Goal: Task Accomplishment & Management: Manage account settings

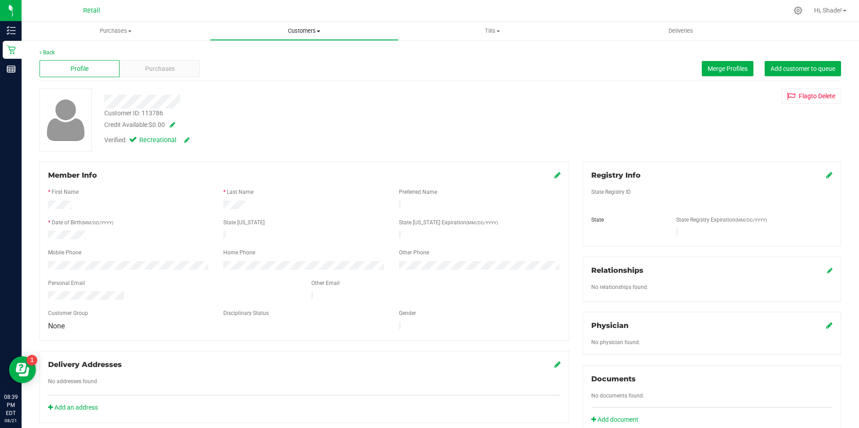
click at [284, 35] on uib-tab-heading "Customers All customers Add a new customer All physicians" at bounding box center [303, 31] width 187 height 18
click at [264, 57] on span "All customers" at bounding box center [242, 54] width 65 height 8
click at [724, 66] on span "Merge Profiles" at bounding box center [727, 68] width 40 height 7
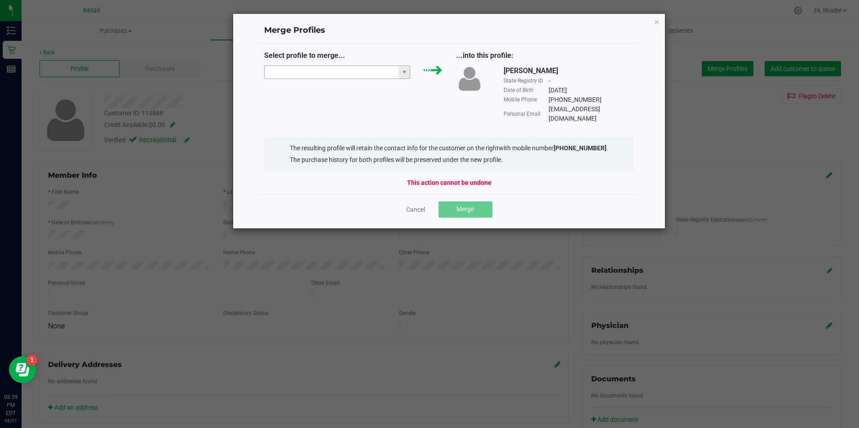
click at [344, 76] on input "NO DATA FOUND" at bounding box center [331, 72] width 134 height 13
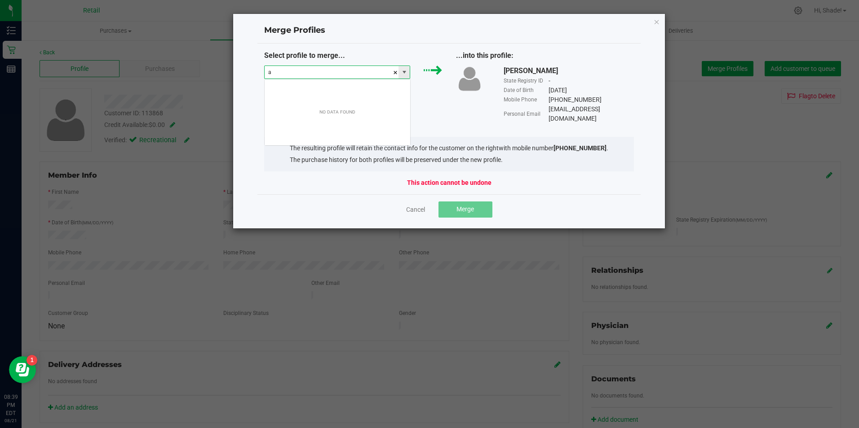
scroll to position [13, 146]
click at [299, 93] on li "[PERSON_NAME]" at bounding box center [336, 88] width 145 height 15
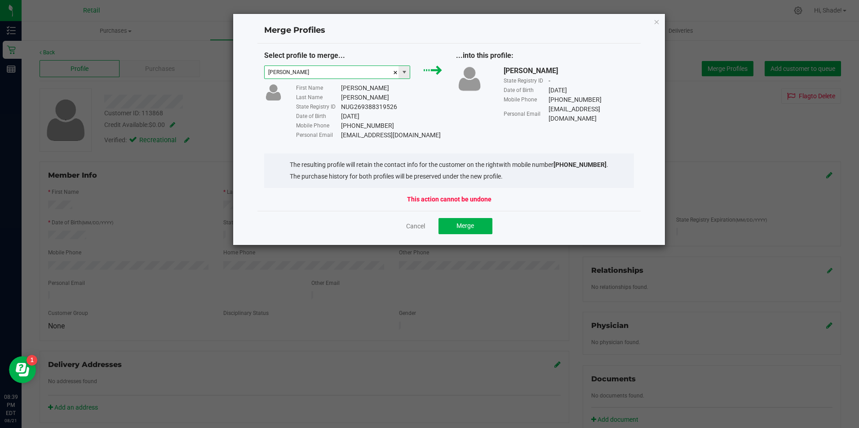
click at [401, 74] on span at bounding box center [404, 72] width 7 height 7
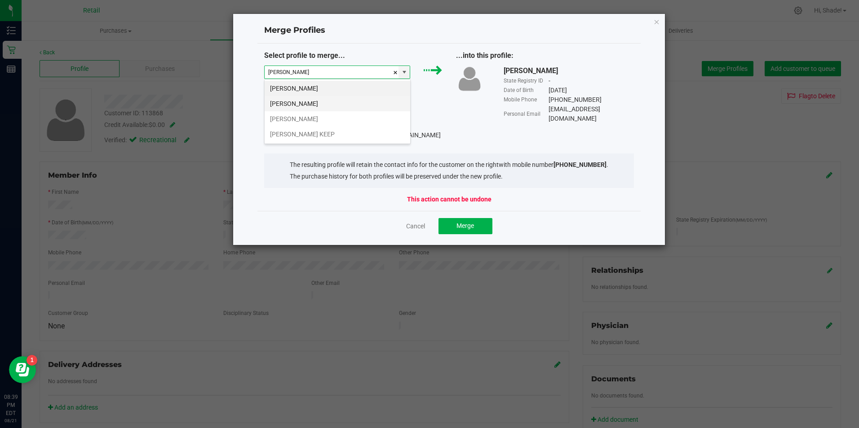
click at [351, 102] on li "[PERSON_NAME]" at bounding box center [336, 103] width 145 height 15
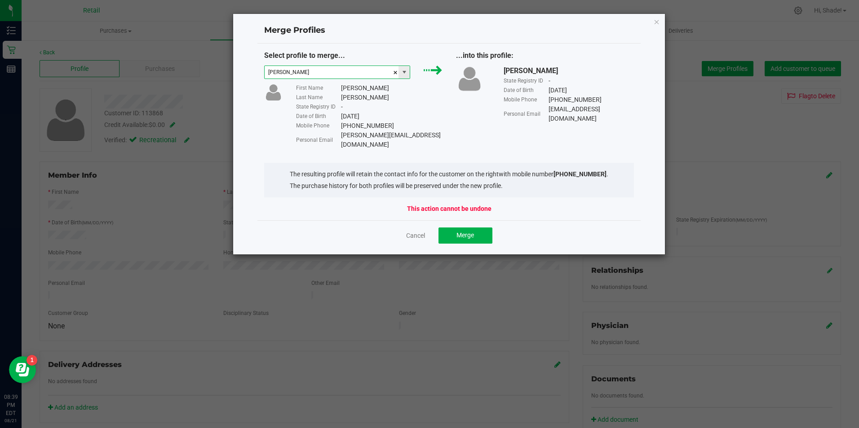
click at [406, 72] on span at bounding box center [404, 72] width 7 height 7
click at [339, 116] on li "[PERSON_NAME]" at bounding box center [336, 118] width 145 height 15
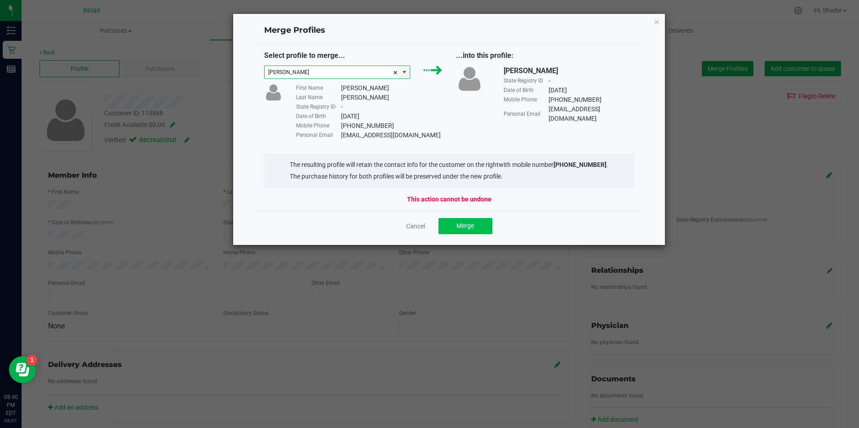
type input "[PERSON_NAME]"
click at [447, 223] on button "Merge" at bounding box center [465, 226] width 54 height 16
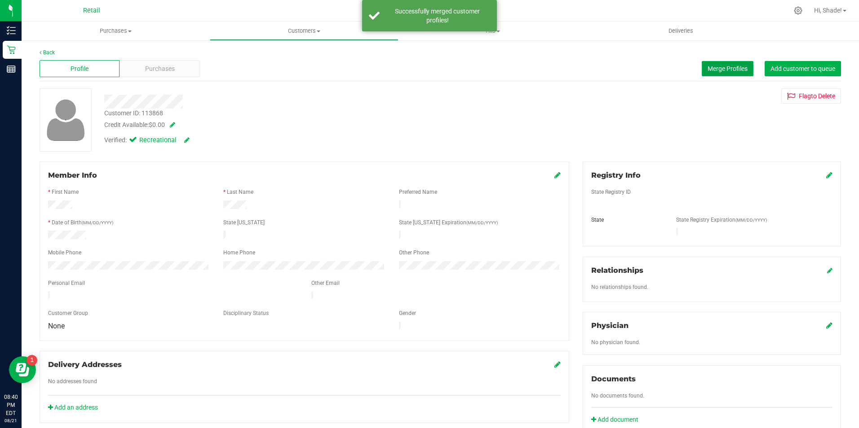
click at [718, 70] on span "Merge Profiles" at bounding box center [727, 68] width 40 height 7
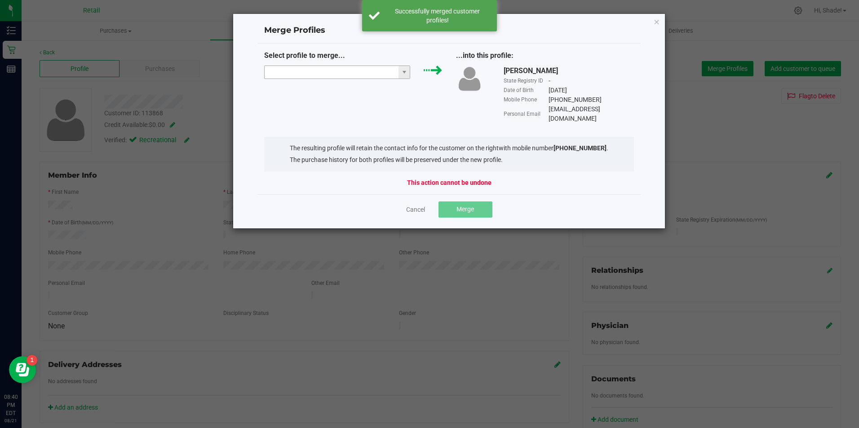
click at [363, 74] on input "NO DATA FOUND" at bounding box center [331, 72] width 134 height 13
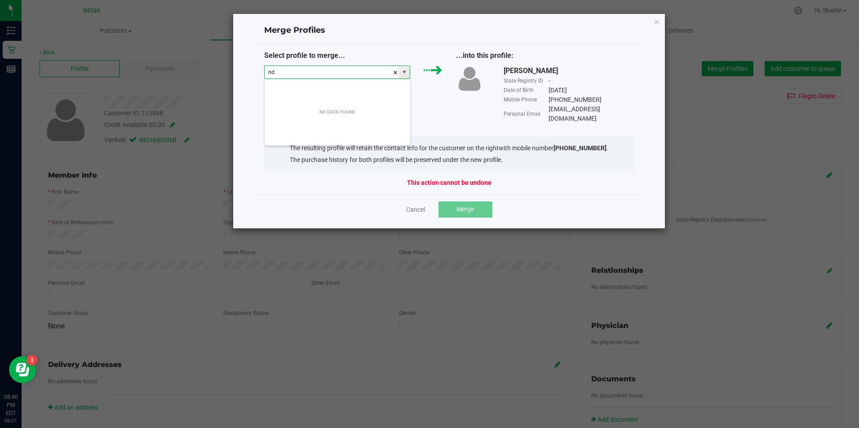
type input "n"
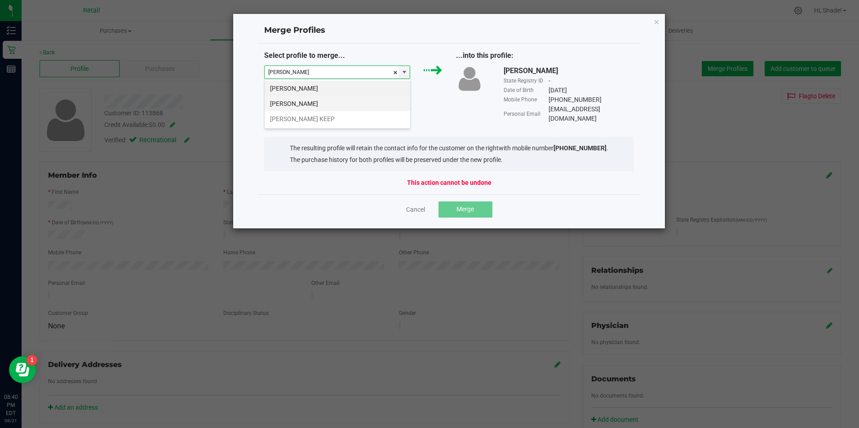
click at [329, 101] on li "[PERSON_NAME]" at bounding box center [336, 103] width 145 height 15
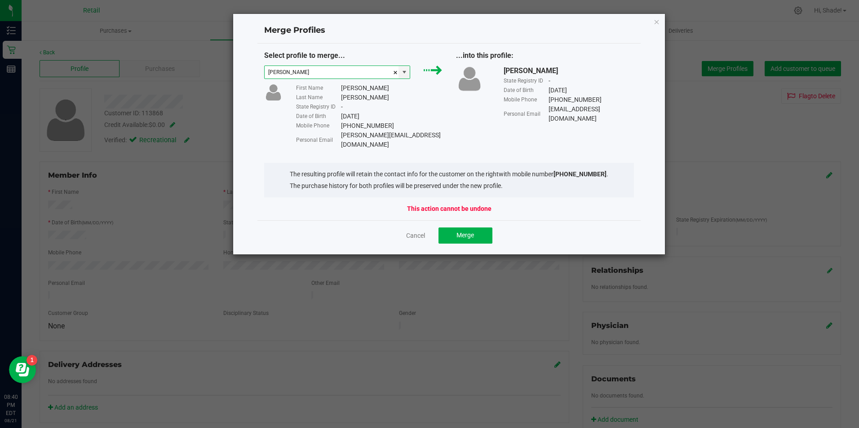
click at [414, 74] on div "[PERSON_NAME]" at bounding box center [337, 72] width 160 height 13
click at [408, 75] on span at bounding box center [403, 72] width 11 height 13
click at [335, 120] on li "[PERSON_NAME] KEEP" at bounding box center [336, 118] width 145 height 15
type input "[PERSON_NAME] KEEP"
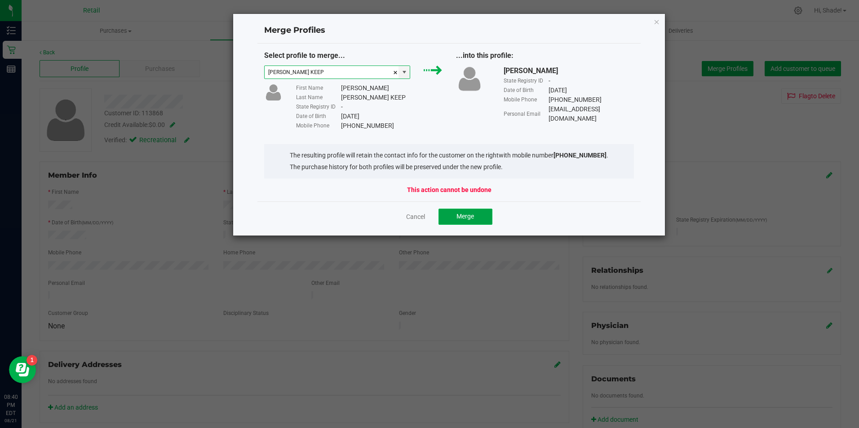
click at [457, 215] on span "Merge" at bounding box center [465, 216] width 18 height 7
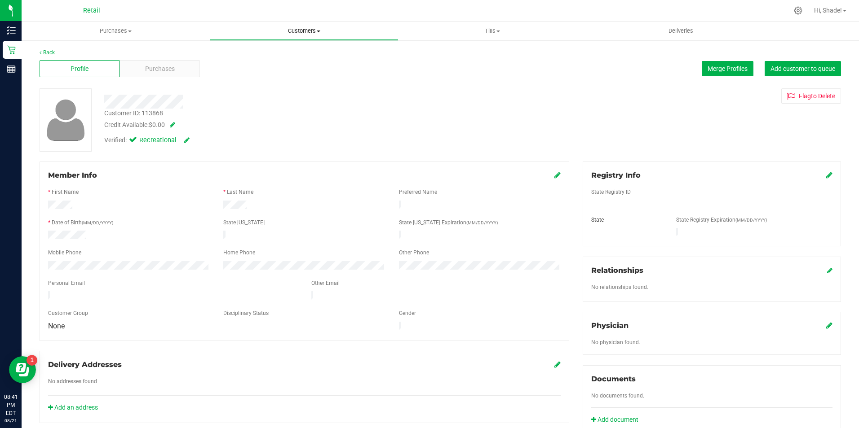
drag, startPoint x: 297, startPoint y: 35, endPoint x: 282, endPoint y: 40, distance: 16.3
click at [297, 35] on span "Customers" at bounding box center [303, 31] width 187 height 8
click at [268, 51] on span "All customers" at bounding box center [242, 54] width 65 height 8
click at [718, 71] on span "Merge Profiles" at bounding box center [727, 68] width 40 height 7
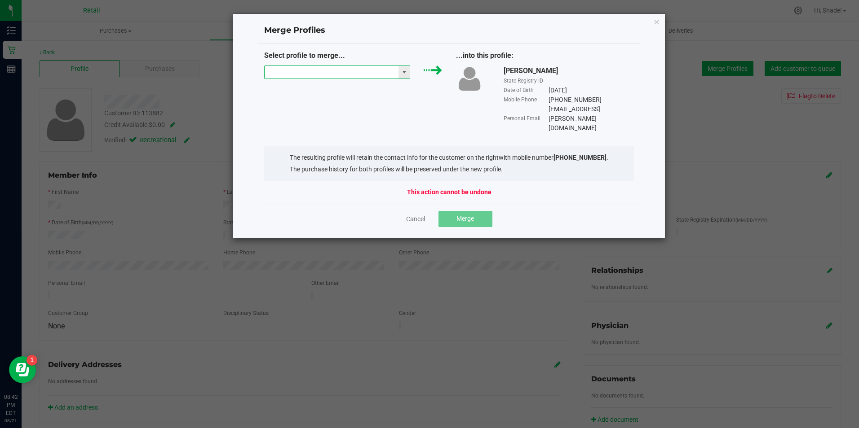
click at [347, 68] on input "NO DATA FOUND" at bounding box center [331, 72] width 134 height 13
click at [348, 73] on input "NO DATA FOUND" at bounding box center [331, 72] width 134 height 13
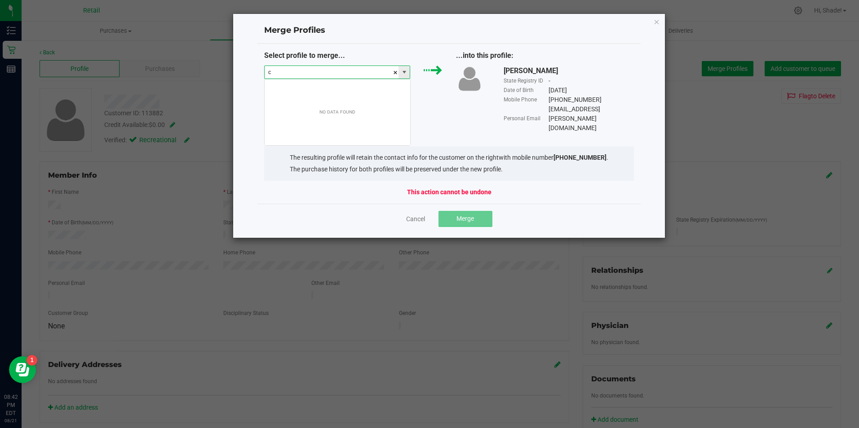
scroll to position [13, 146]
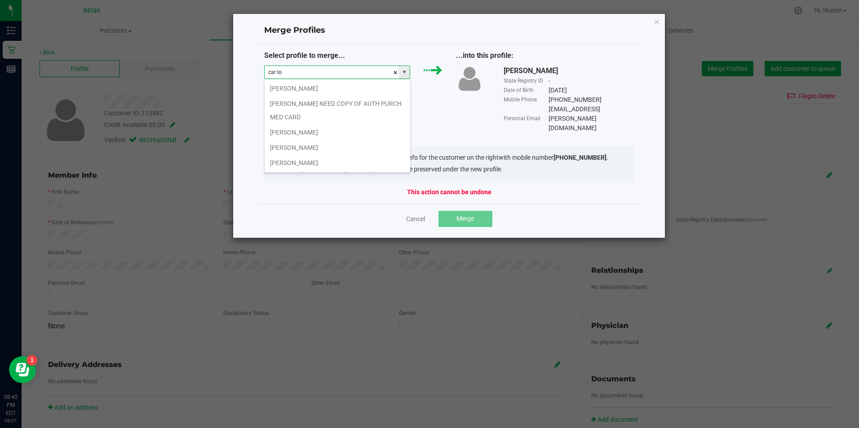
type input "car lov"
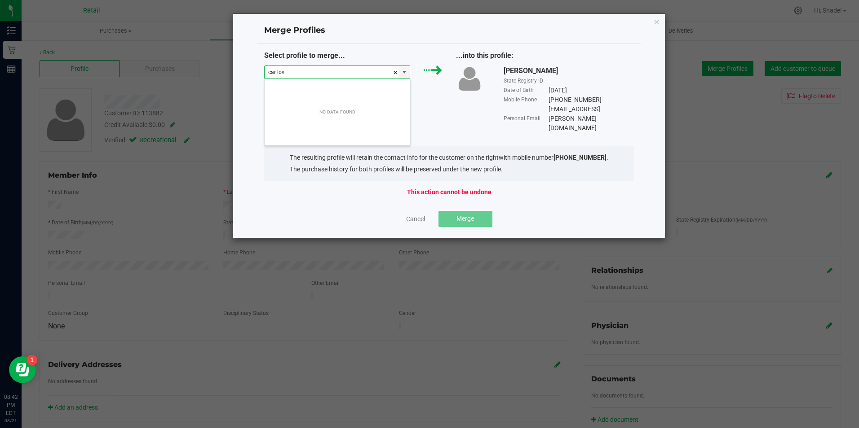
drag, startPoint x: 290, startPoint y: 74, endPoint x: 239, endPoint y: 71, distance: 50.3
click at [239, 71] on div "Merge Profiles Select profile to merge... car lov ...into this profile: [PERSON…" at bounding box center [449, 125] width 433 height 225
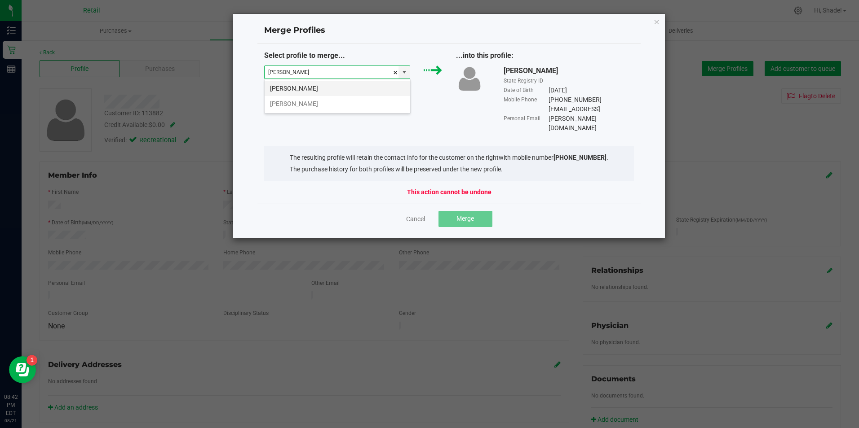
click at [304, 88] on li "[PERSON_NAME]" at bounding box center [336, 88] width 145 height 15
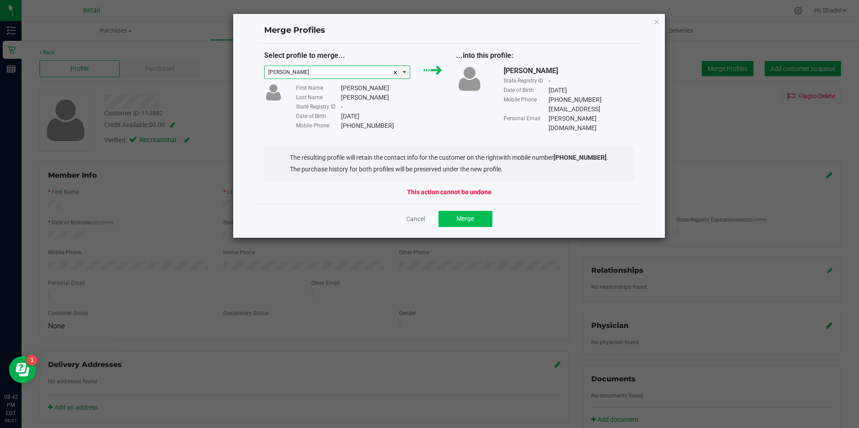
type input "[PERSON_NAME]"
click at [462, 220] on span "Merge" at bounding box center [465, 218] width 18 height 7
